Goal: Information Seeking & Learning: Learn about a topic

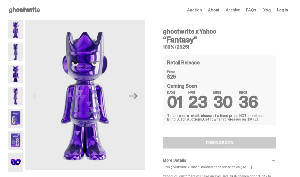
click at [133, 96] on icon "Next" at bounding box center [133, 96] width 9 height 6
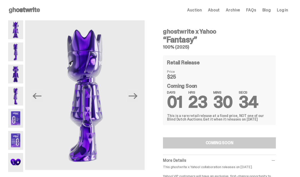
click at [138, 97] on icon "Next" at bounding box center [133, 96] width 9 height 6
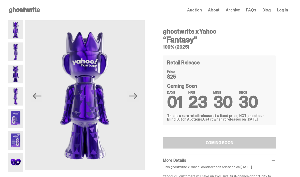
click at [16, 119] on img at bounding box center [15, 118] width 15 height 19
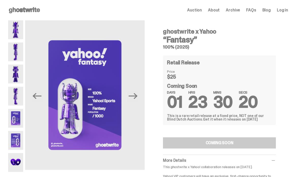
click at [135, 96] on icon "Next" at bounding box center [133, 96] width 9 height 6
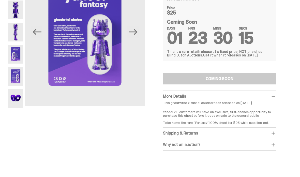
scroll to position [64, 0]
click at [276, 141] on div "Why not an auction? We still stand by Blind Dutch Auctions being the best way t…" at bounding box center [219, 144] width 113 height 11
click at [228, 149] on div "Why not an auction? We still stand by Blind Dutch Auctions being the best way t…" at bounding box center [219, 144] width 113 height 11
click at [208, 147] on div "Why not an auction?" at bounding box center [219, 144] width 113 height 5
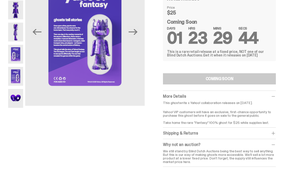
click at [36, 32] on icon "Previous" at bounding box center [37, 32] width 9 height 6
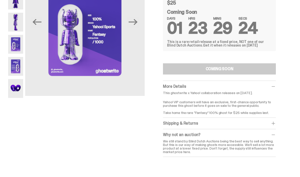
scroll to position [76, 0]
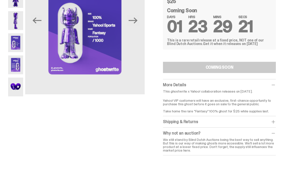
click at [275, 136] on div "Why not an auction? We still stand by Blind Dutch Auctions being the best way t…" at bounding box center [219, 142] width 113 height 28
click at [135, 21] on icon "Next" at bounding box center [133, 20] width 9 height 9
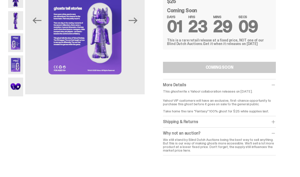
click at [134, 25] on icon "Next" at bounding box center [133, 20] width 9 height 9
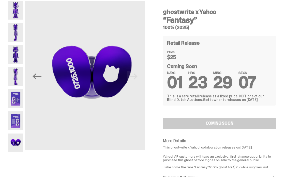
scroll to position [18, 0]
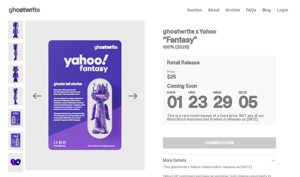
click at [20, 34] on img at bounding box center [15, 29] width 15 height 19
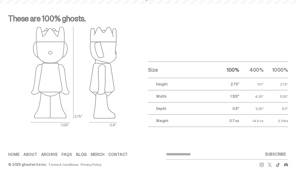
scroll to position [559, 0]
